Goal: Transaction & Acquisition: Purchase product/service

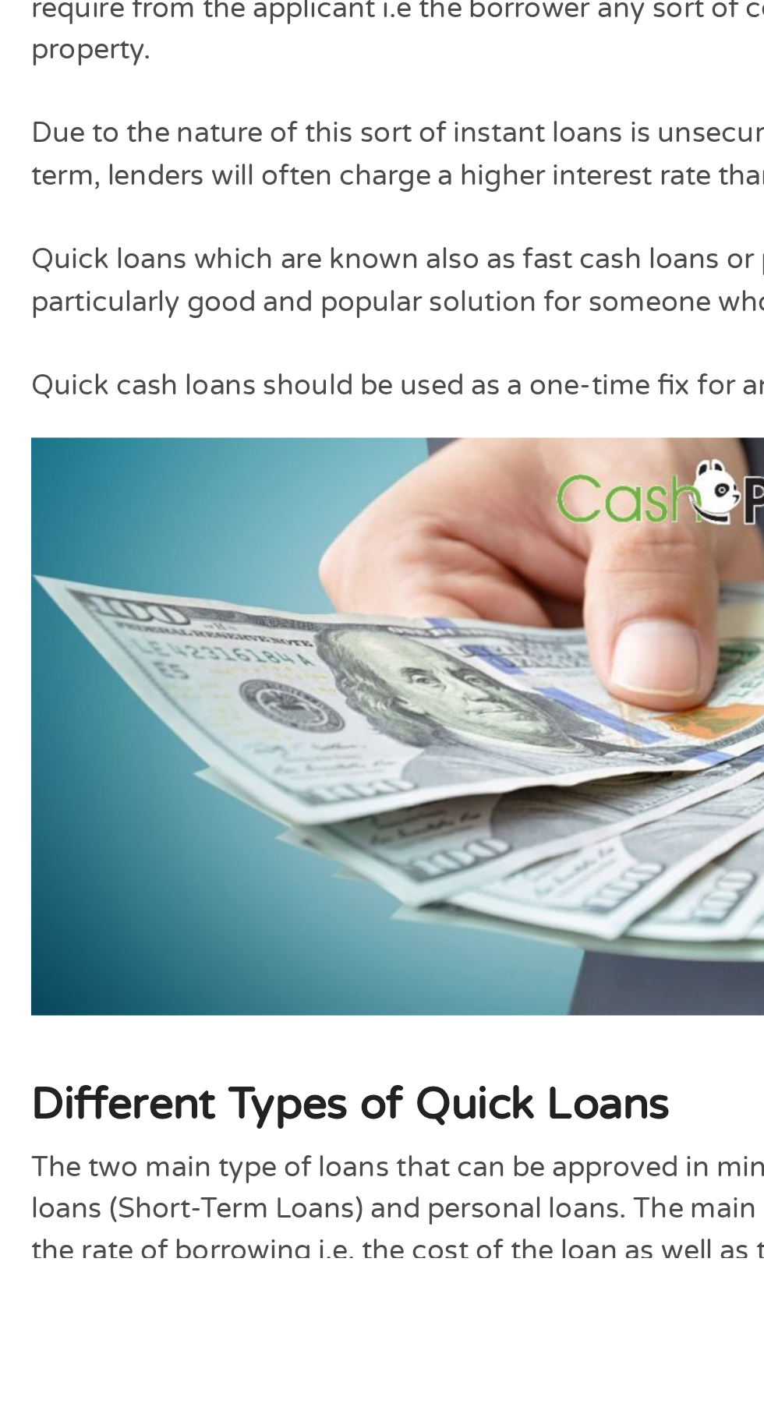
scroll to position [193, 0]
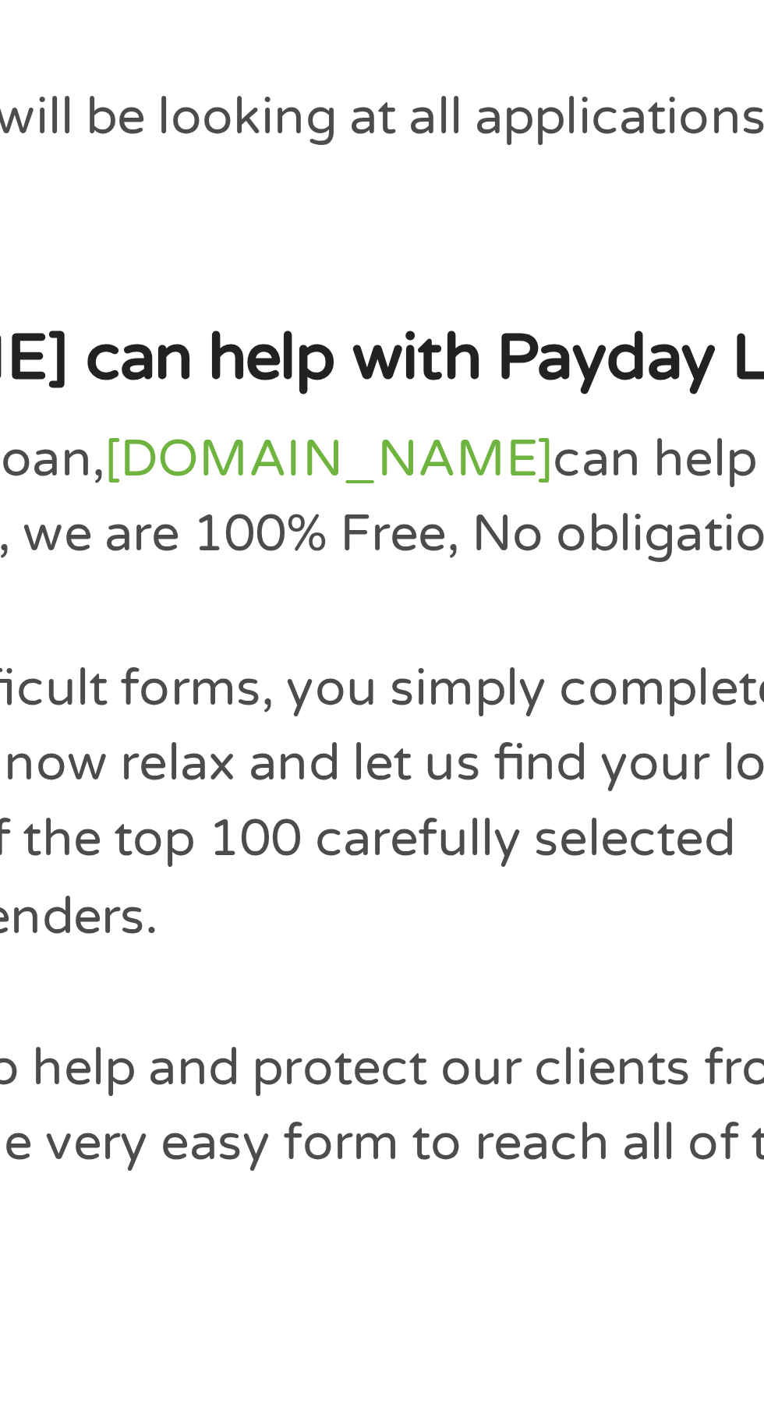
scroll to position [2593, 0]
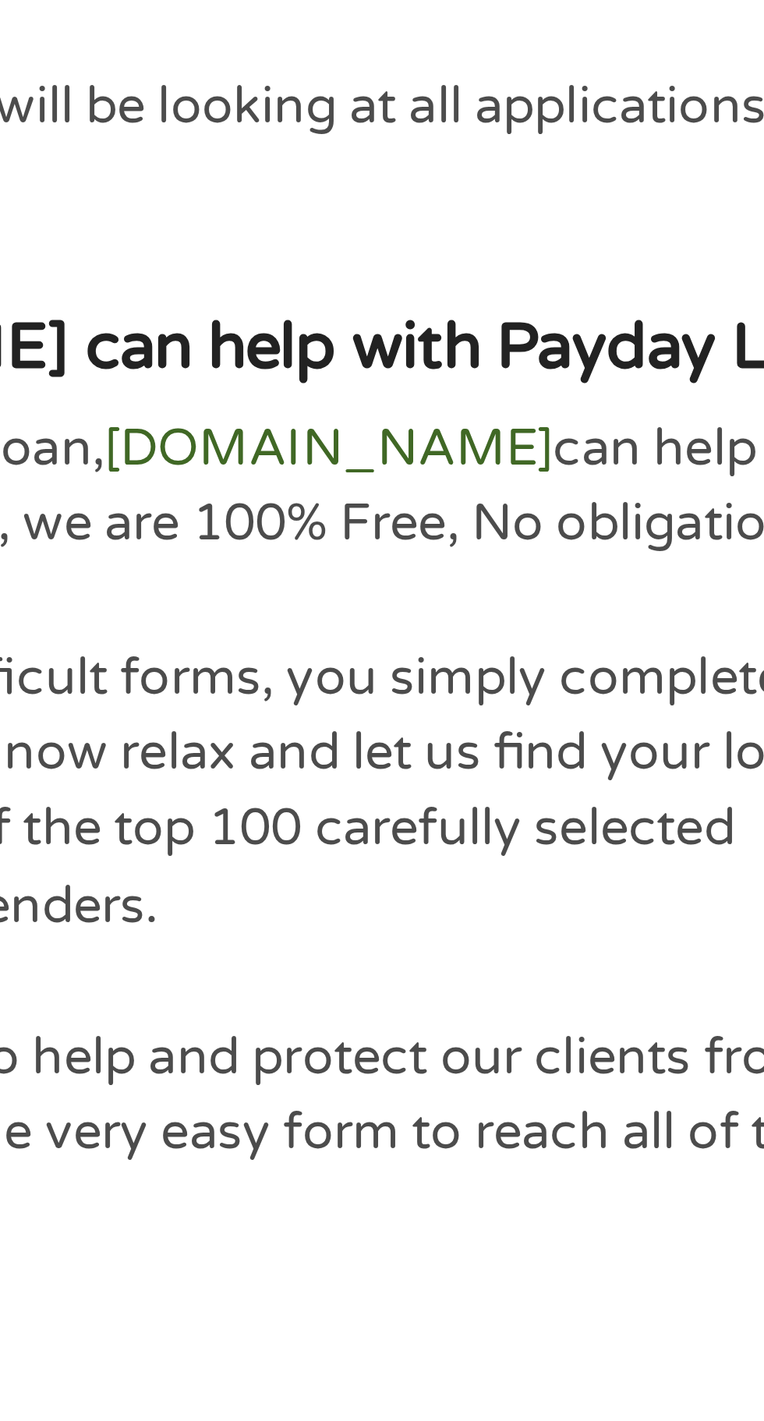
click at [277, 1232] on link "cashpandaloans.com" at bounding box center [255, 1240] width 111 height 16
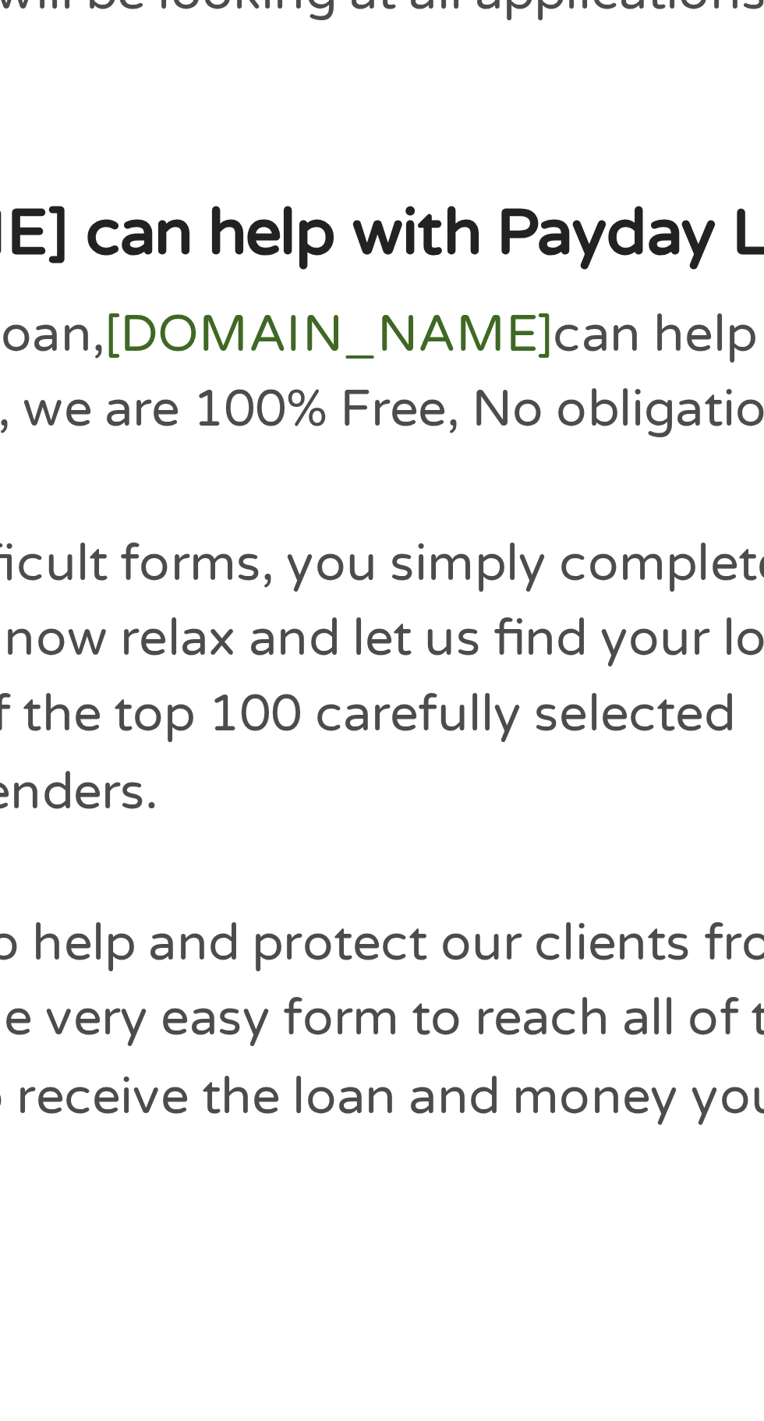
scroll to position [2704, 0]
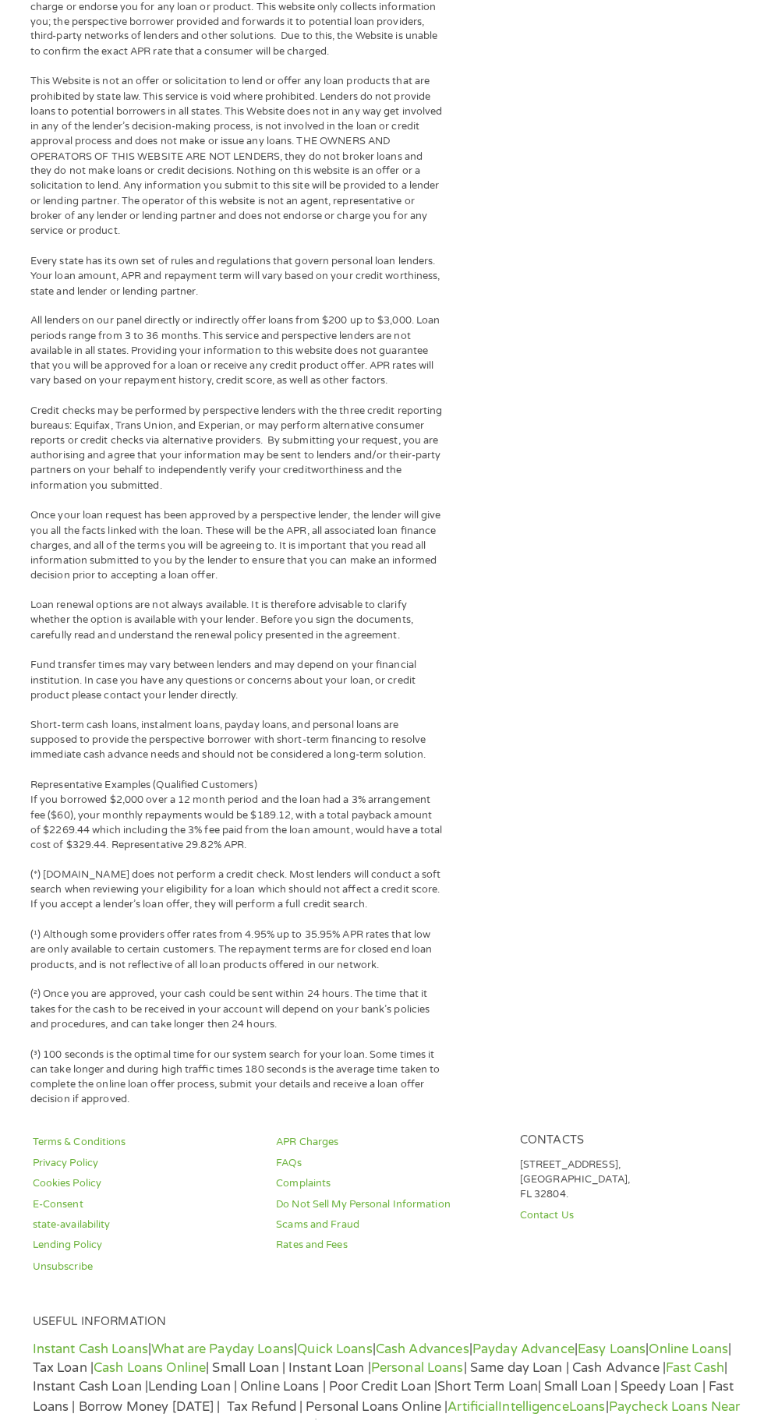
scroll to position [684, 0]
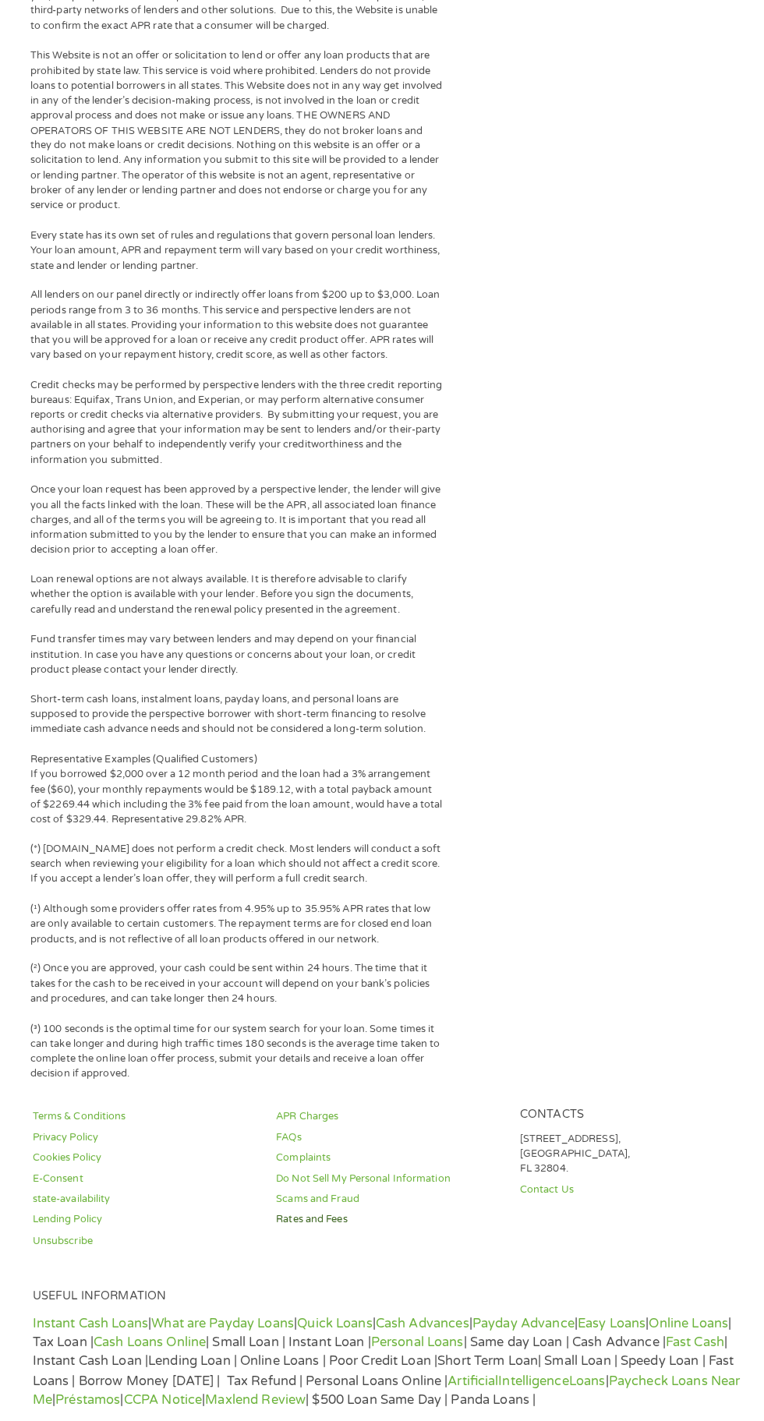
click at [355, 1230] on link "Rates and Fees" at bounding box center [381, 1225] width 221 height 15
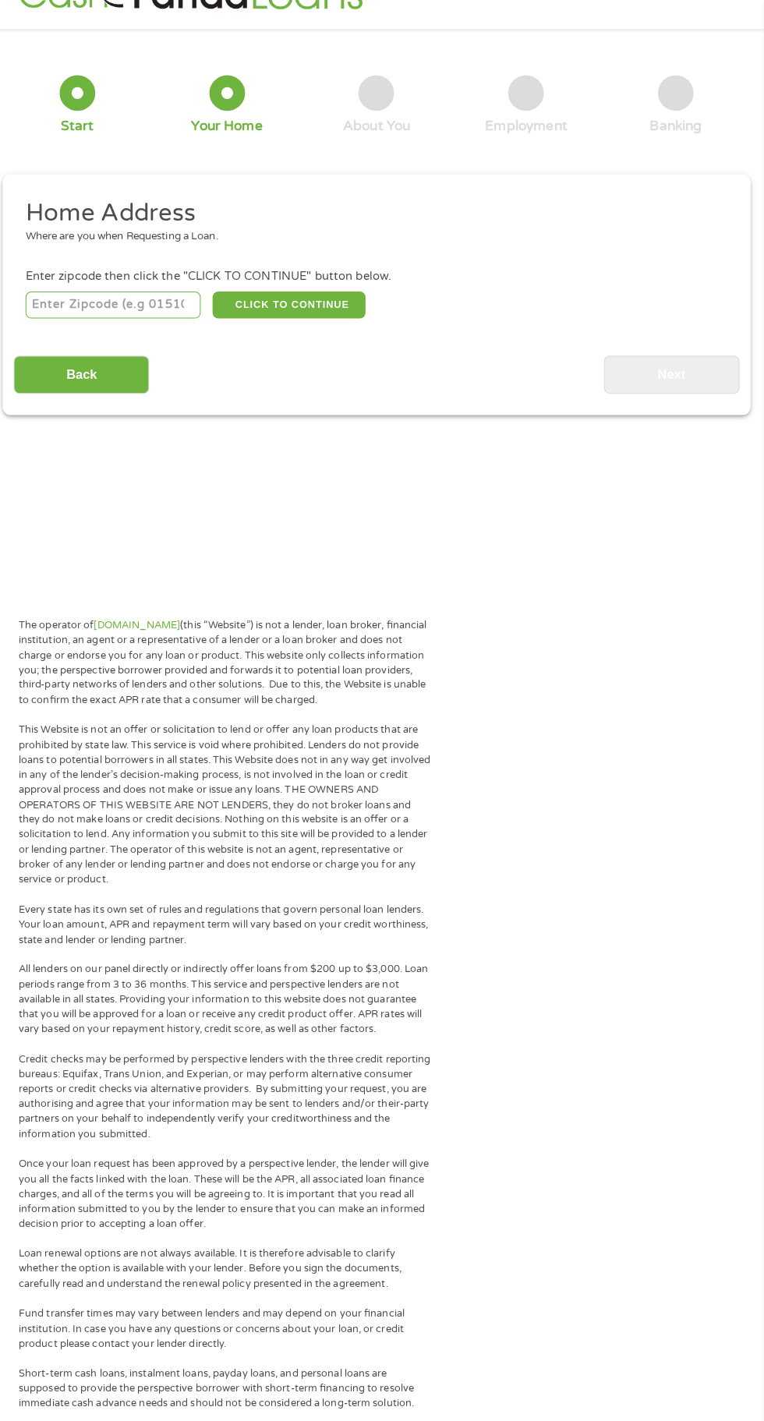
scroll to position [0, 0]
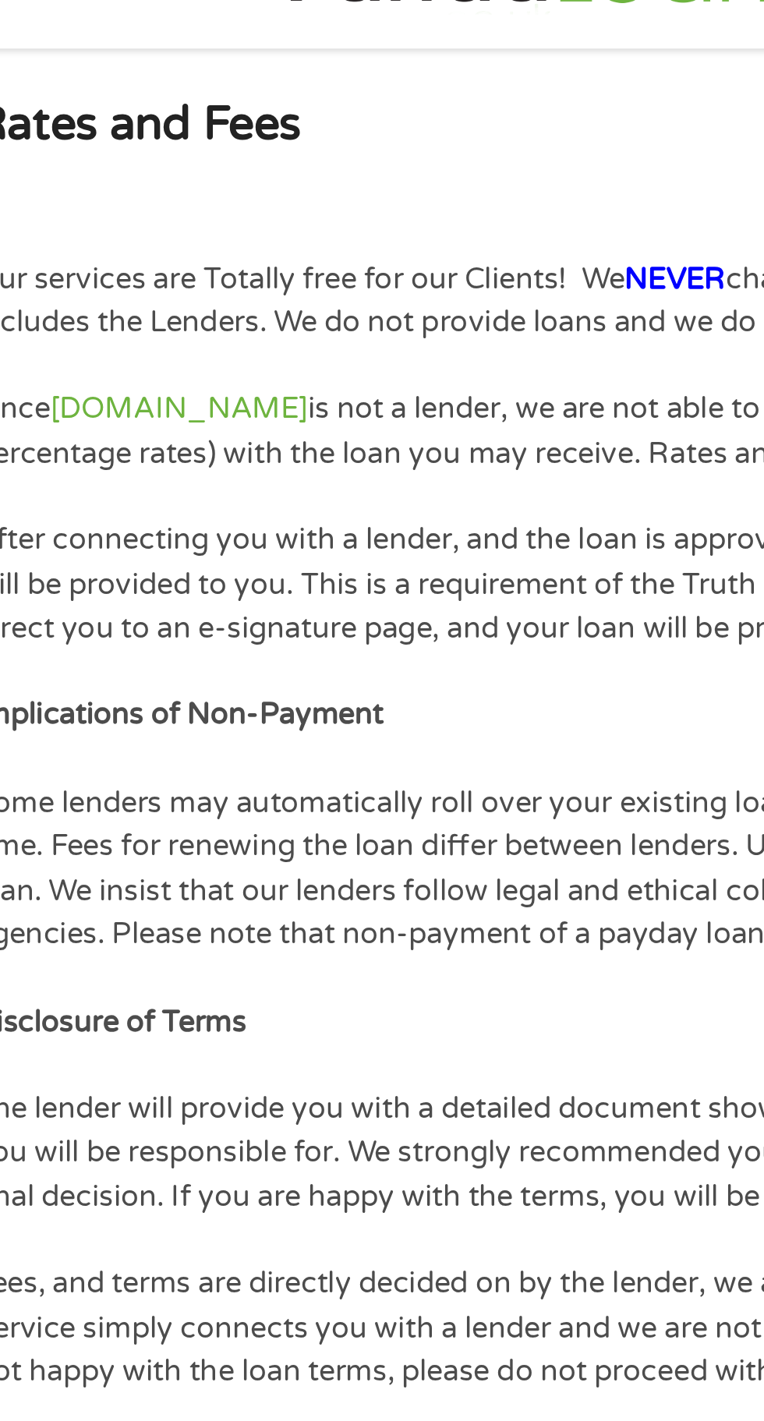
click at [299, 87] on div "Rates and Fees Our services are Totally free for our Clients! We NEVER charge a…" at bounding box center [382, 548] width 750 height 935
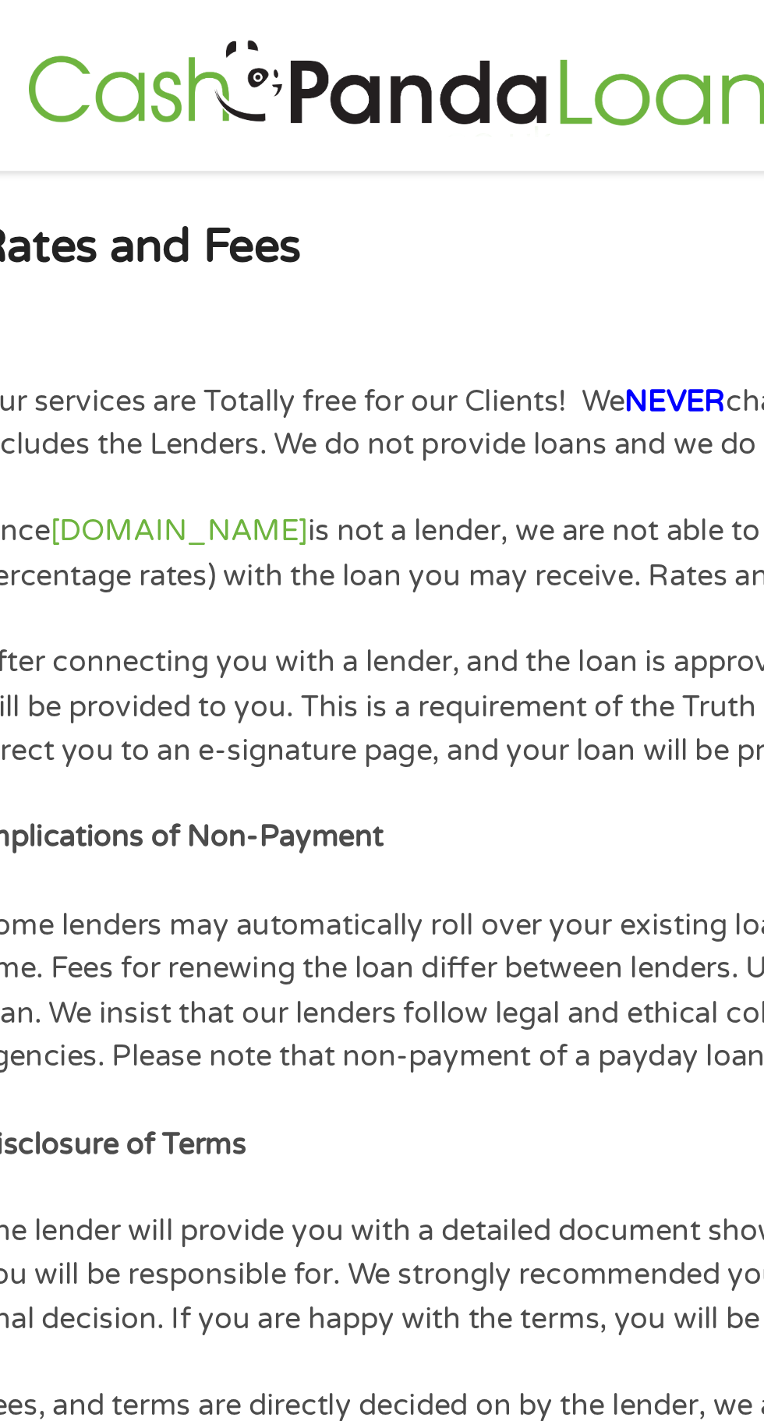
click at [274, 44] on img at bounding box center [199, 37] width 348 height 44
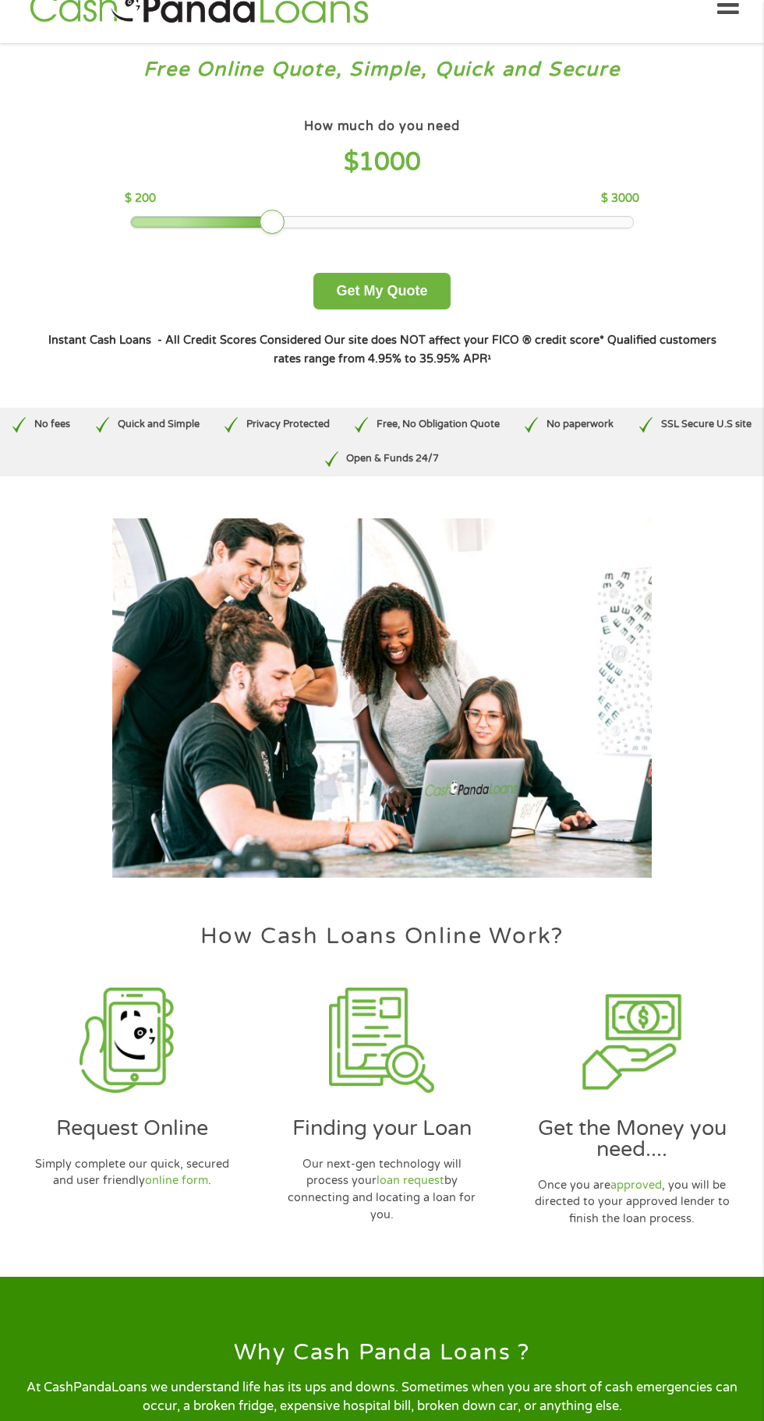
scroll to position [90, 0]
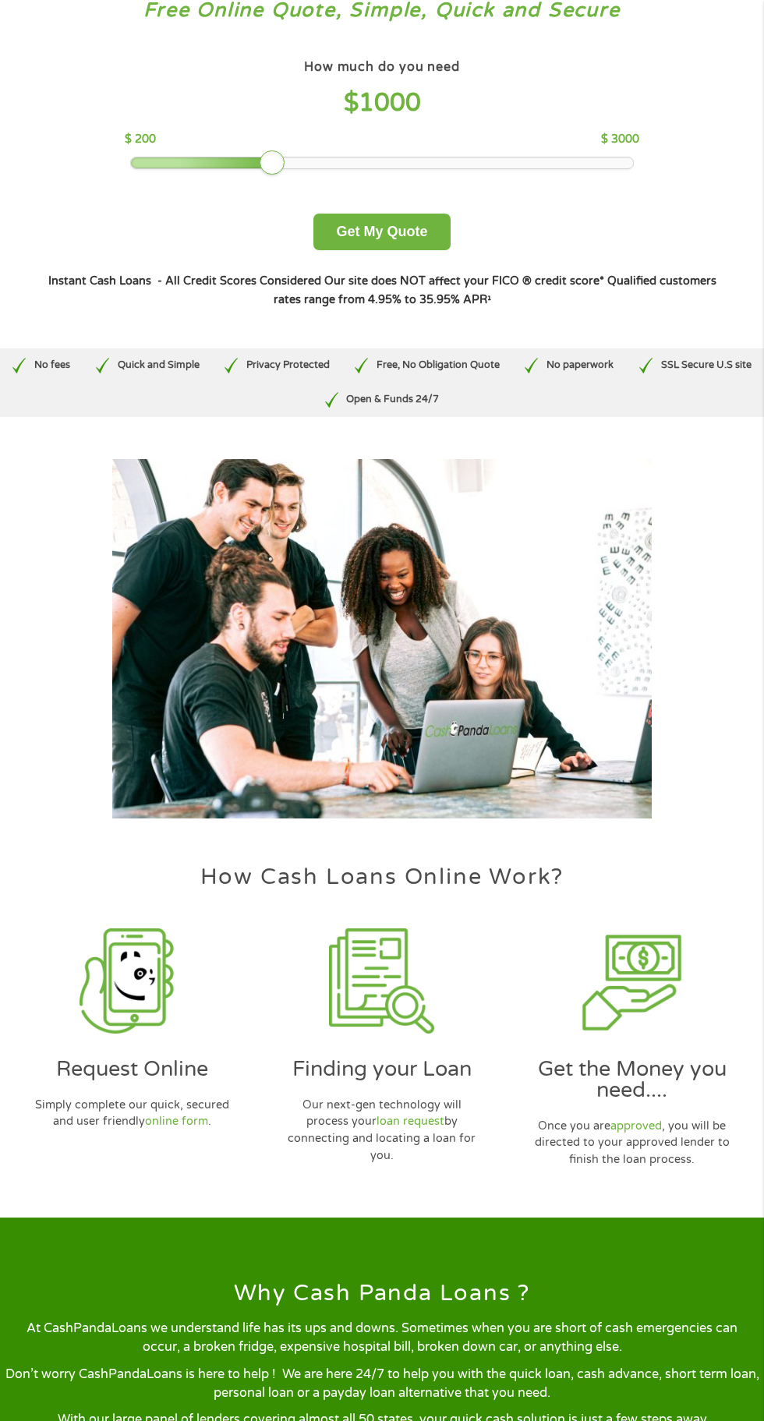
click at [399, 1020] on img at bounding box center [381, 980] width 105 height 105
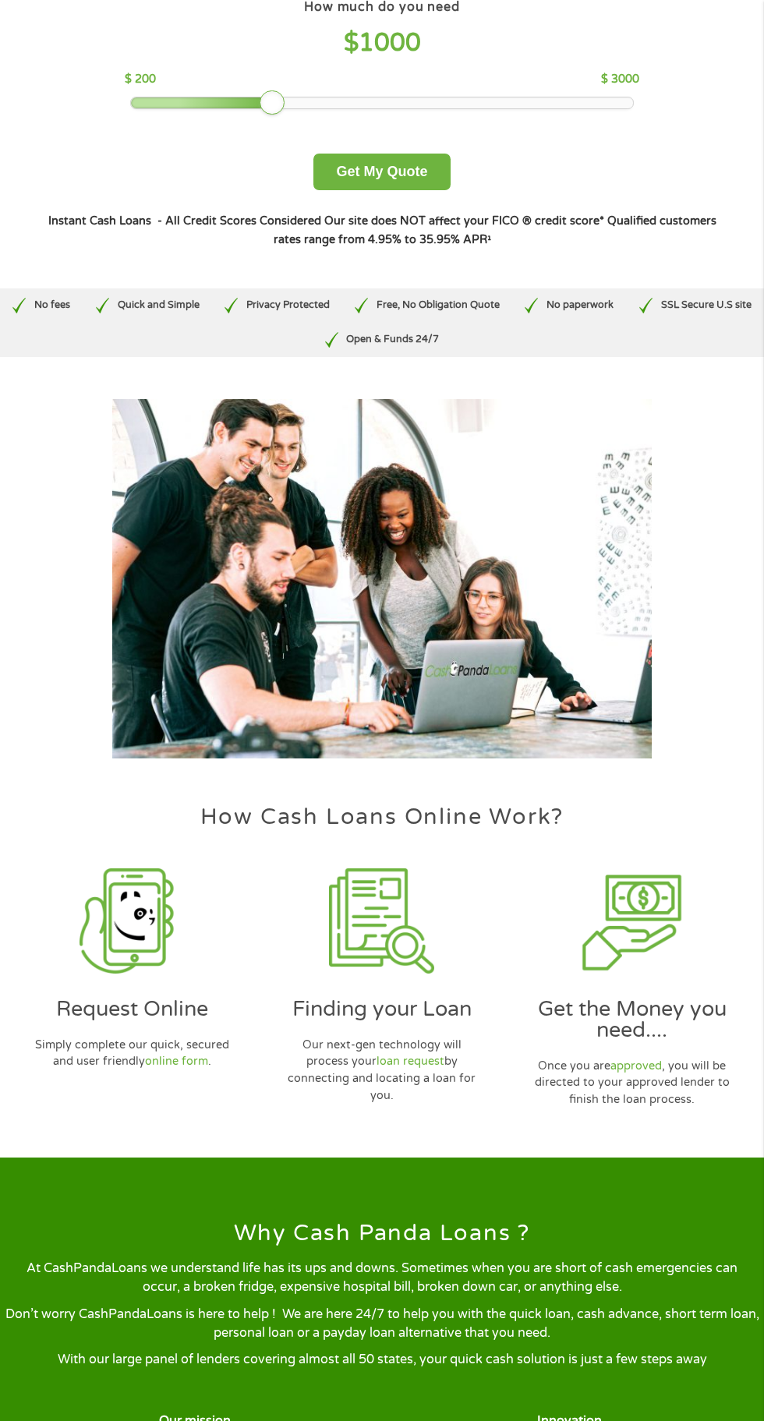
scroll to position [224, 0]
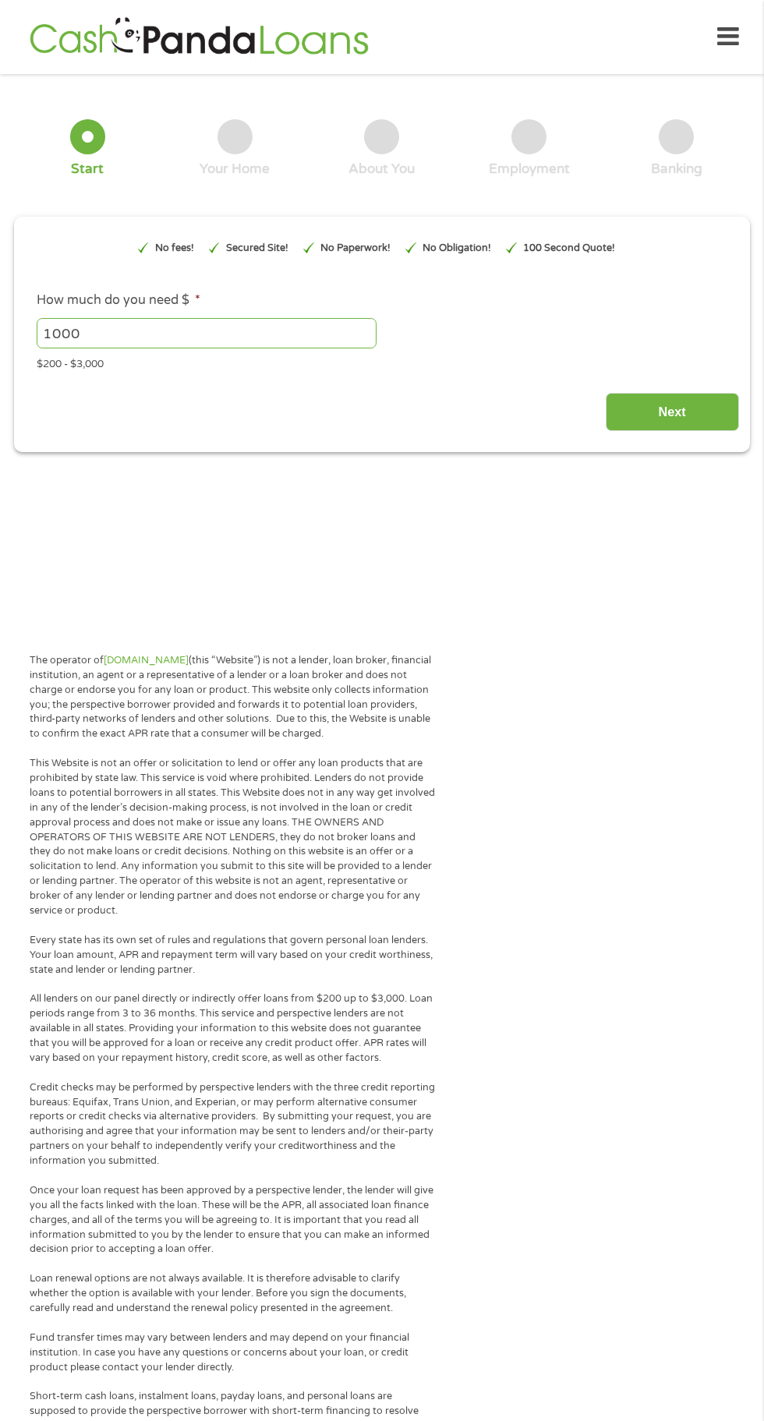
type input "CjwKCAjwlOrFBhBaEiwAw4bYDTBHfy2C0ru397Z-CYvNA9eJ9JTxJNxjfh5aXvbhvHJxALPye9-Sexo…"
